Goal: Use online tool/utility

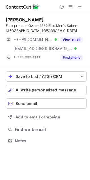
scroll to position [137, 90]
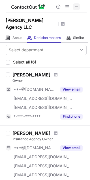
click at [75, 7] on span at bounding box center [76, 7] width 5 height 5
